Goal: Task Accomplishment & Management: Manage account settings

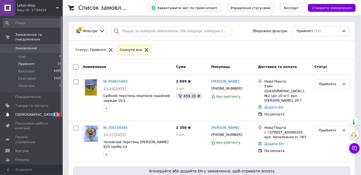
click at [24, 112] on span "[DEMOGRAPHIC_DATA]" at bounding box center [34, 114] width 39 height 5
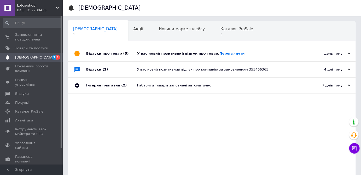
click at [339, 51] on div "день тому" at bounding box center [324, 53] width 52 height 5
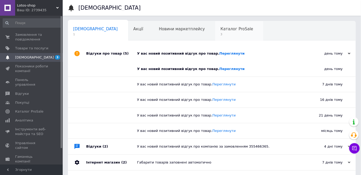
click at [215, 31] on div "Каталог ProSale 3" at bounding box center [239, 31] width 48 height 20
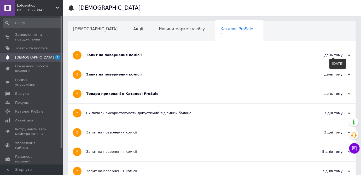
click at [348, 53] on div "день тому" at bounding box center [324, 55] width 52 height 5
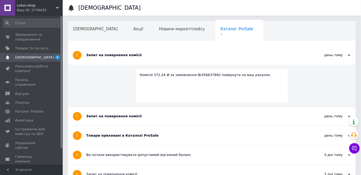
click at [349, 72] on div "Комісія 372,24 ₴ за замовлення №356637892 повернута на ваш рахунок." at bounding box center [212, 86] width 288 height 42
click at [345, 56] on div "день тому" at bounding box center [324, 55] width 52 height 5
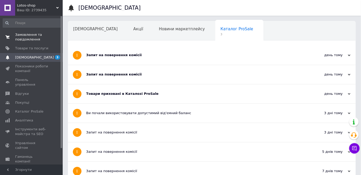
click at [37, 37] on span "Замовлення та повідомлення" at bounding box center [31, 36] width 33 height 9
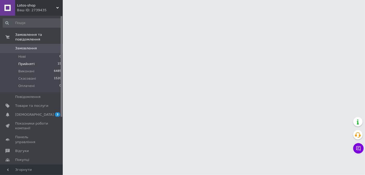
click at [31, 62] on span "Прийняті" at bounding box center [26, 64] width 16 height 5
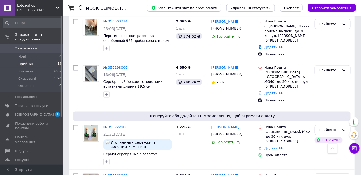
scroll to position [280, 0]
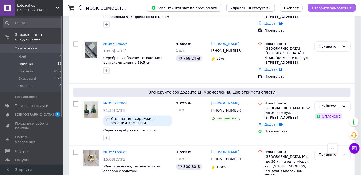
click at [332, 10] on button "Створити замовлення" at bounding box center [332, 8] width 48 height 8
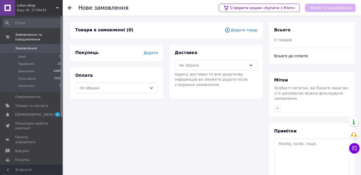
click at [153, 53] on span "Додати" at bounding box center [151, 53] width 14 height 4
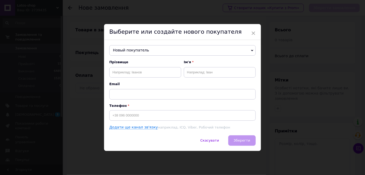
click at [139, 49] on span "Новый покупатель" at bounding box center [182, 50] width 146 height 10
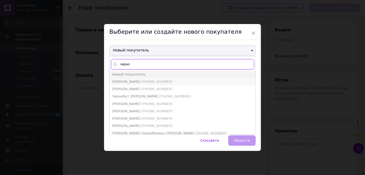
type input "черно"
click at [128, 83] on span "Чернобиль Ольга" at bounding box center [126, 82] width 28 height 4
type input "Чернобиль Ольга"
type input "+380996200231"
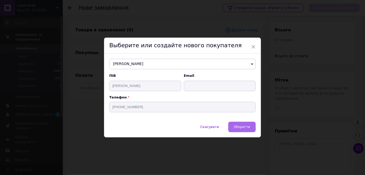
click at [241, 130] on button "Зберегти" at bounding box center [241, 127] width 27 height 10
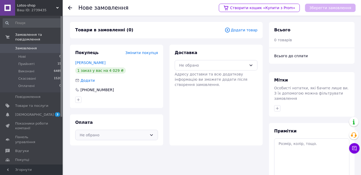
click at [124, 136] on div "Не обрано" at bounding box center [114, 135] width 68 height 6
click at [112, 151] on div "Післяплата" at bounding box center [116, 156] width 82 height 10
click at [226, 70] on div "Не обрано" at bounding box center [216, 65] width 83 height 10
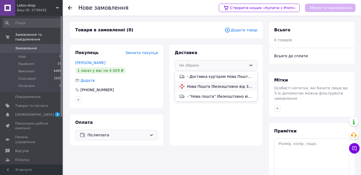
click at [211, 89] on div "Нова Пошта (безкоштовно від 3500 ₴)" at bounding box center [216, 86] width 82 height 10
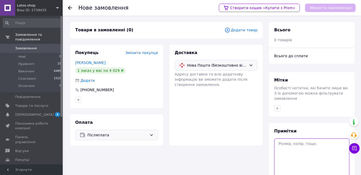
click at [302, 138] on textarea at bounding box center [311, 157] width 75 height 39
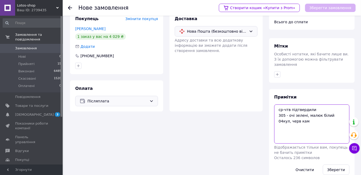
scroll to position [40, 0]
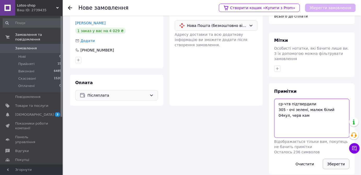
type textarea "ср-чтв підтвердили 305 - очі зелені, малюк білий 04кул, черв кам"
click at [333, 159] on button "Зберегти" at bounding box center [336, 164] width 27 height 10
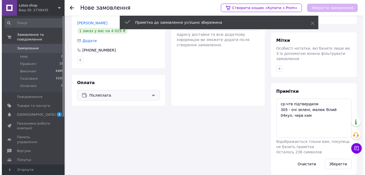
scroll to position [0, 0]
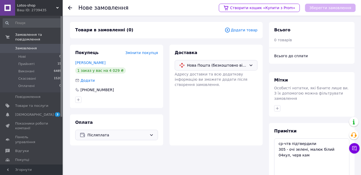
click at [241, 33] on div "Додати товар" at bounding box center [241, 30] width 33 height 6
click at [239, 31] on span "Додати товар" at bounding box center [241, 30] width 33 height 6
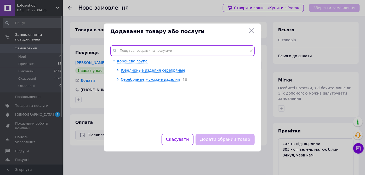
click at [143, 50] on input "text" at bounding box center [182, 50] width 144 height 10
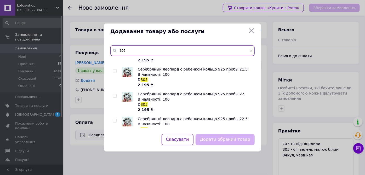
scroll to position [217, 0]
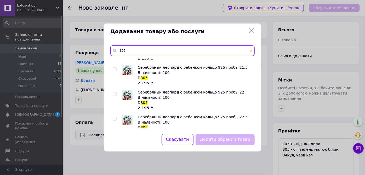
type input "305"
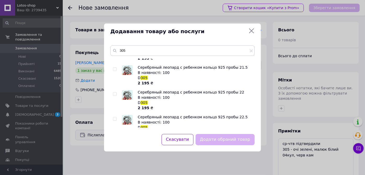
click at [114, 95] on input "checkbox" at bounding box center [114, 93] width 3 height 3
checkbox input "true"
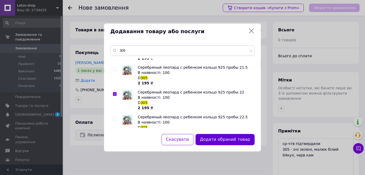
click at [221, 139] on button "Додати обраний товар" at bounding box center [224, 139] width 59 height 11
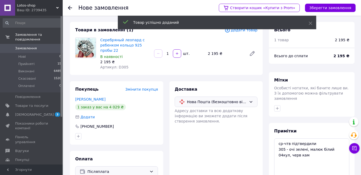
click at [240, 32] on span "Додати товар" at bounding box center [241, 30] width 33 height 6
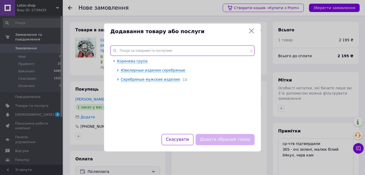
click at [187, 49] on input "text" at bounding box center [182, 50] width 144 height 10
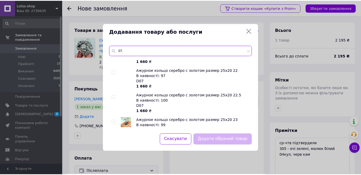
scroll to position [324, 0]
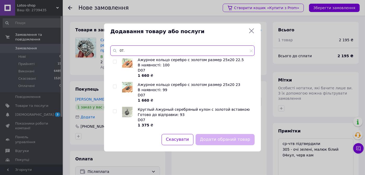
type input "07."
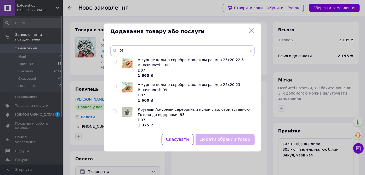
click at [116, 111] on input "checkbox" at bounding box center [114, 111] width 3 height 3
checkbox input "true"
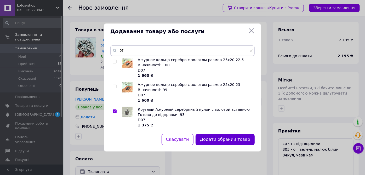
click at [235, 141] on button "Додати обраний товар" at bounding box center [224, 139] width 59 height 11
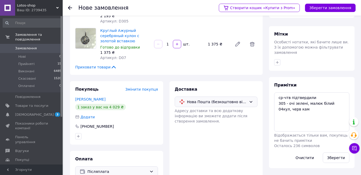
scroll to position [59, 0]
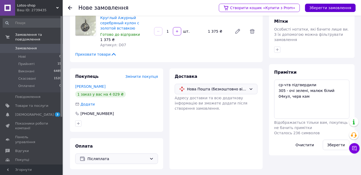
click at [327, 8] on button "Зберегти замовлення" at bounding box center [330, 8] width 51 height 8
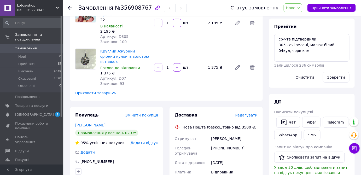
click at [301, 9] on span "Нове" at bounding box center [293, 7] width 19 height 9
click at [299, 19] on li "Прийнято" at bounding box center [296, 18] width 24 height 8
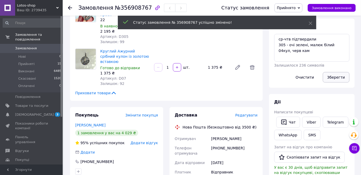
click at [335, 79] on button "Зберегти" at bounding box center [336, 77] width 27 height 10
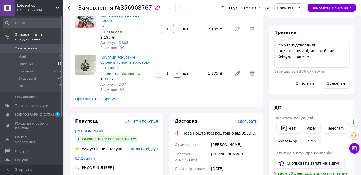
scroll to position [65, 0]
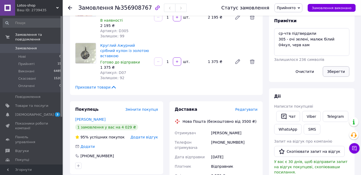
click at [341, 73] on button "Зберегти" at bounding box center [336, 71] width 27 height 10
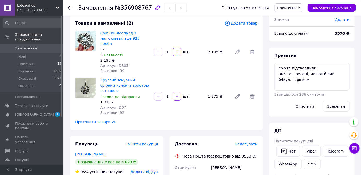
scroll to position [0, 0]
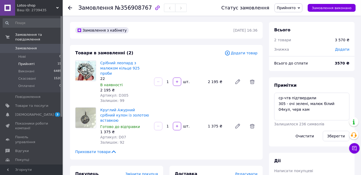
click at [28, 62] on span "Прийняті" at bounding box center [26, 64] width 16 height 5
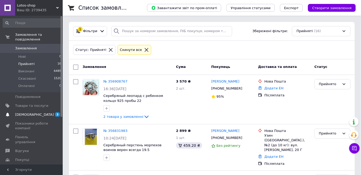
click at [21, 112] on span "[DEMOGRAPHIC_DATA]" at bounding box center [34, 114] width 39 height 5
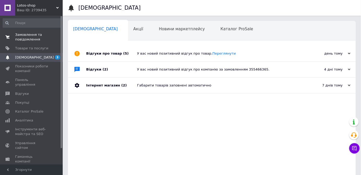
click at [36, 36] on span "Замовлення та повідомлення" at bounding box center [31, 36] width 33 height 9
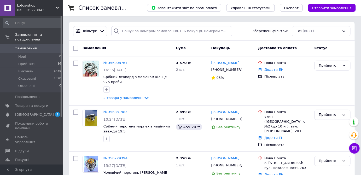
click at [119, 31] on div at bounding box center [116, 31] width 10 height 10
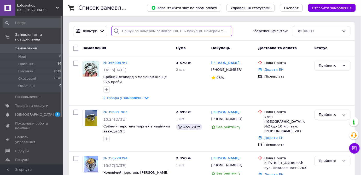
click at [132, 33] on input "search" at bounding box center [171, 31] width 121 height 10
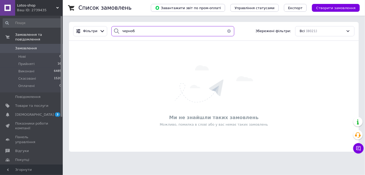
type input "черноб"
click at [226, 31] on button "button" at bounding box center [229, 31] width 10 height 10
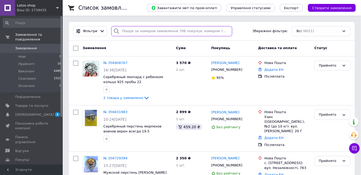
click at [171, 31] on input "search" at bounding box center [171, 31] width 121 height 10
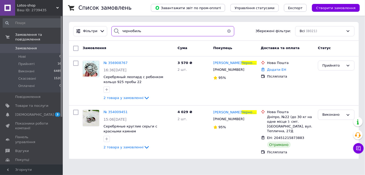
type input "чернобиль"
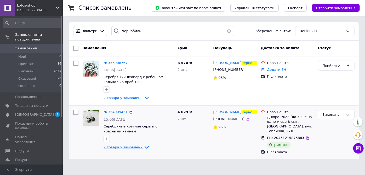
click at [143, 147] on icon at bounding box center [146, 147] width 6 height 6
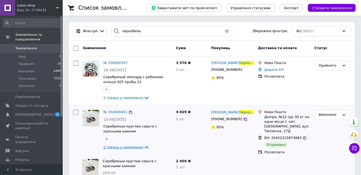
click at [143, 147] on icon at bounding box center [146, 147] width 6 height 6
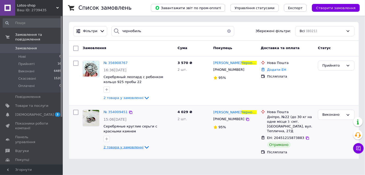
click at [190, 152] on div "4 029 ₴ 2 шт." at bounding box center [193, 132] width 36 height 49
click at [143, 148] on icon at bounding box center [146, 147] width 6 height 6
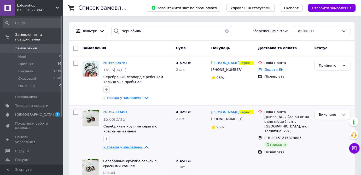
click at [143, 148] on icon at bounding box center [146, 147] width 6 height 6
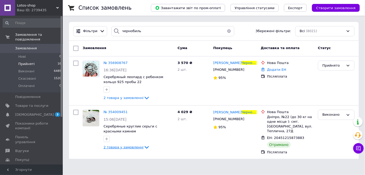
click at [27, 62] on span "Прийняті" at bounding box center [26, 64] width 16 height 5
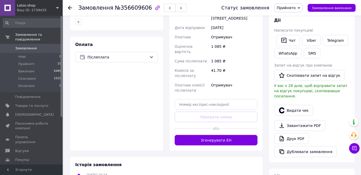
scroll to position [169, 0]
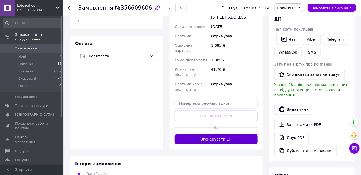
click at [213, 134] on button "Згенерувати ЕН" at bounding box center [216, 139] width 83 height 10
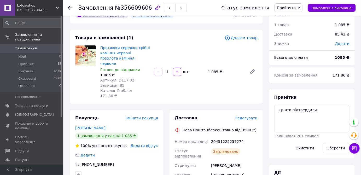
scroll to position [0, 0]
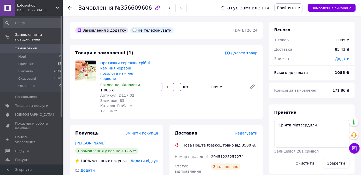
click at [135, 7] on span "№356609606" at bounding box center [133, 8] width 37 height 6
copy span "356609606"
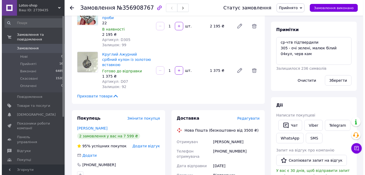
scroll to position [101, 0]
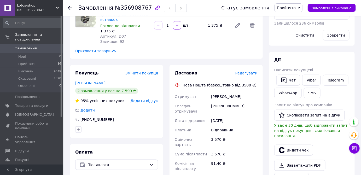
click at [251, 65] on div "Доставка Редагувати Нова Пошта (безкоштовно від 3500 ₴) Отримувач Чернобиль Оль…" at bounding box center [215, 154] width 93 height 179
click at [248, 70] on div "Доставка Редагувати Нова Пошта (безкоштовно від 3500 ₴) Отримувач Чернобиль Оль…" at bounding box center [216, 154] width 83 height 168
click at [245, 71] on span "Редагувати" at bounding box center [246, 73] width 22 height 4
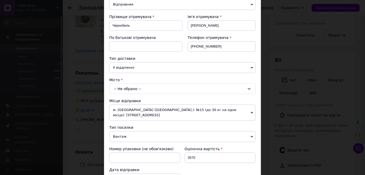
scroll to position [80, 0]
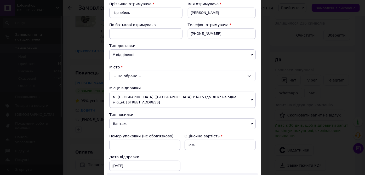
click at [220, 99] on span "м. [GEOGRAPHIC_DATA] ([GEOGRAPHIC_DATA].): №15 (до 30 кг на одне місце): [STREE…" at bounding box center [182, 100] width 146 height 16
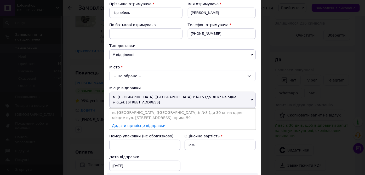
click at [209, 113] on li "м. [GEOGRAPHIC_DATA] ([GEOGRAPHIC_DATA].): №8 (до 30 кг на одне місце): вул. [S…" at bounding box center [182, 115] width 146 height 13
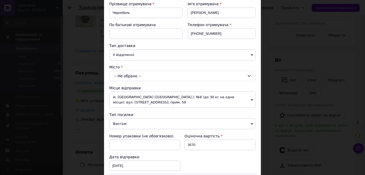
click at [212, 77] on div "-- Не обрано --" at bounding box center [182, 76] width 146 height 10
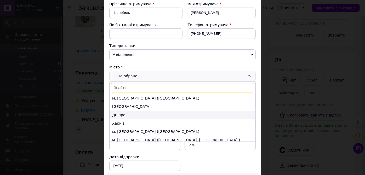
click at [173, 114] on li "Дніпро" at bounding box center [182, 115] width 146 height 8
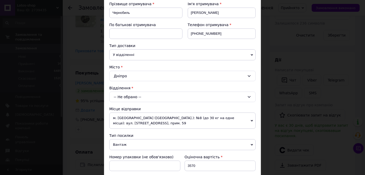
click at [168, 97] on div "-- Не обрано --" at bounding box center [182, 97] width 146 height 10
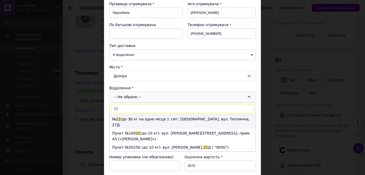
type input "22"
click at [153, 120] on li "№ 22 (до 30 кг на одне місце ): смт. Слобожанське, вул. Теплична, 27Д" at bounding box center [182, 122] width 146 height 14
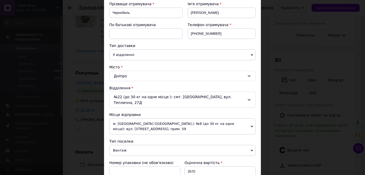
click at [153, 120] on span "м. [GEOGRAPHIC_DATA] ([GEOGRAPHIC_DATA].): №8 (до 30 кг на одне місце): вул. [S…" at bounding box center [182, 126] width 146 height 16
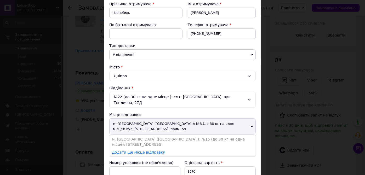
click at [153, 120] on span "м. [GEOGRAPHIC_DATA] ([GEOGRAPHIC_DATA].): №8 (до 30 кг на одне місце): вул. [S…" at bounding box center [182, 126] width 146 height 16
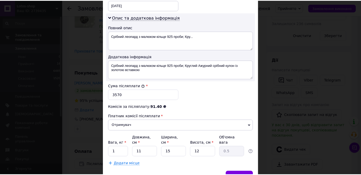
scroll to position [268, 0]
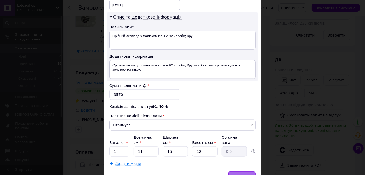
click at [242, 174] on span "Зберегти" at bounding box center [241, 176] width 16 height 4
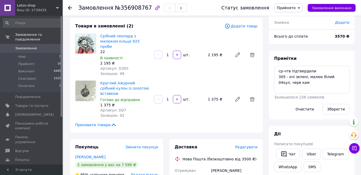
scroll to position [0, 0]
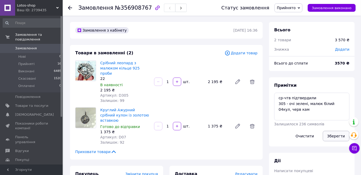
click at [338, 134] on button "Зберегти" at bounding box center [336, 136] width 27 height 10
